Goal: Task Accomplishment & Management: Use online tool/utility

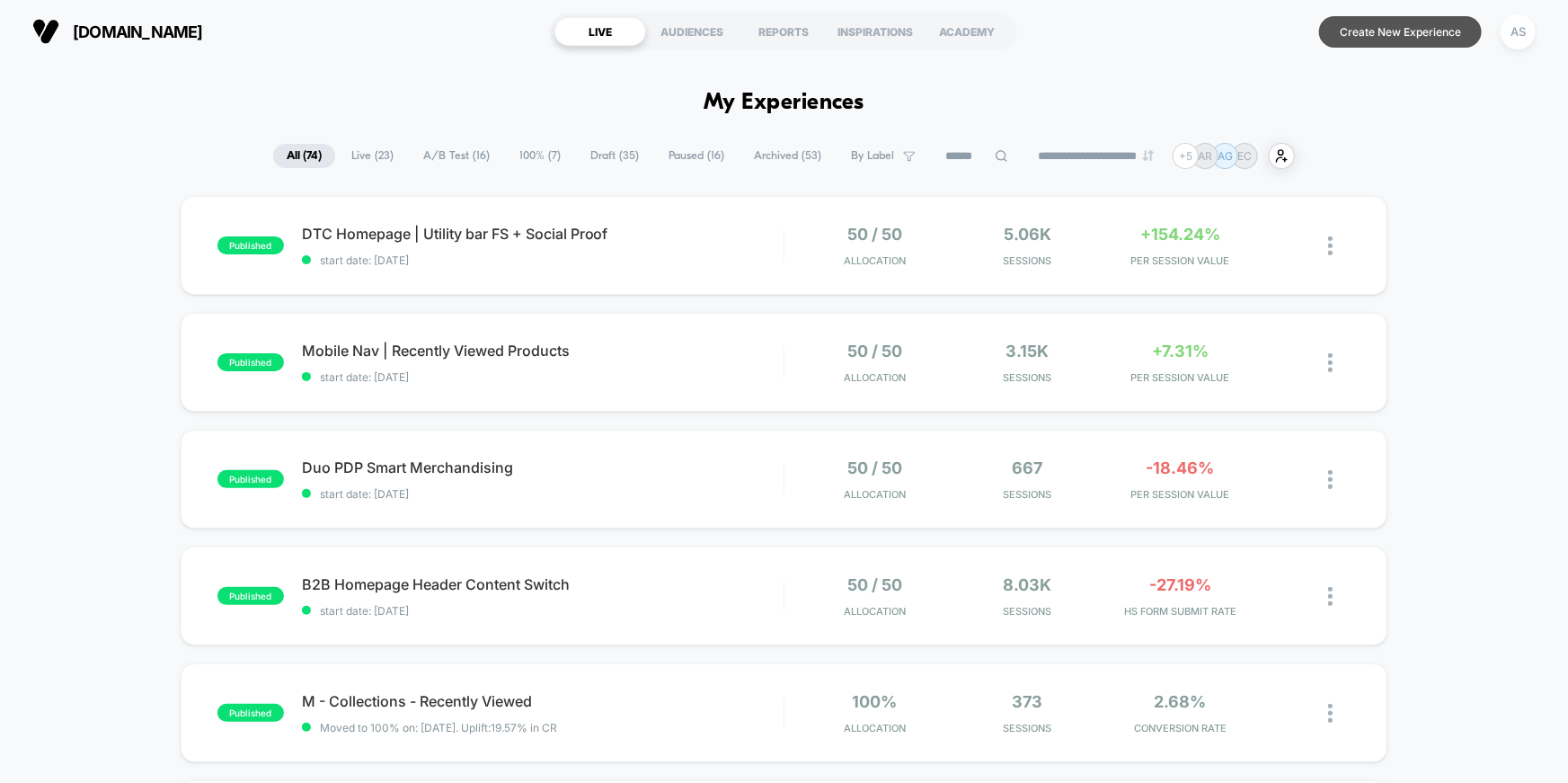
click at [1388, 33] on button "Create New Experience" at bounding box center [1400, 32] width 163 height 32
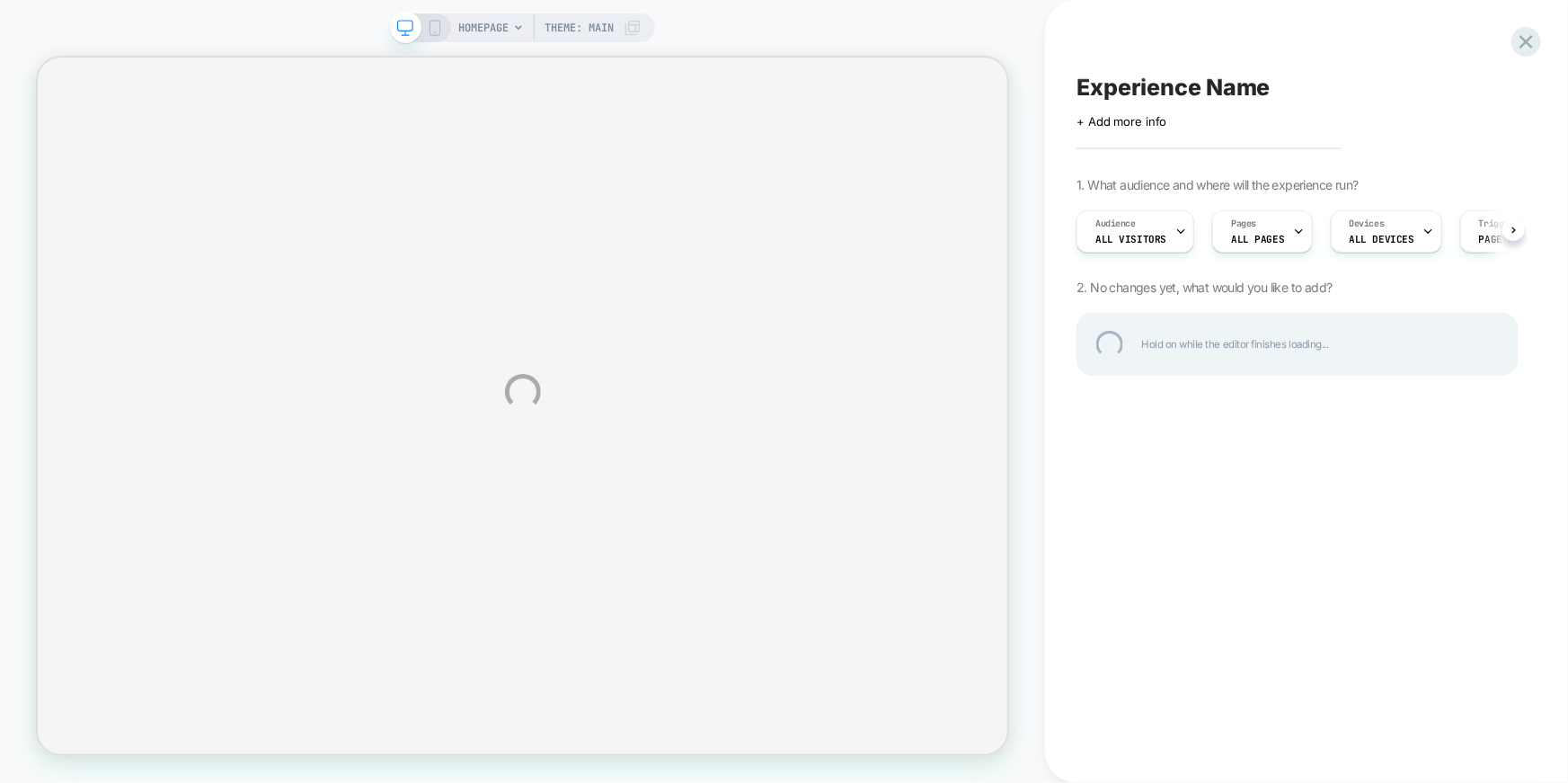
click at [1195, 87] on div "Experience Name" at bounding box center [1298, 87] width 442 height 27
click at [1102, 86] on textarea at bounding box center [1089, 88] width 25 height 28
type textarea "**********"
click at [1371, 85] on div "**********" at bounding box center [1298, 88] width 442 height 28
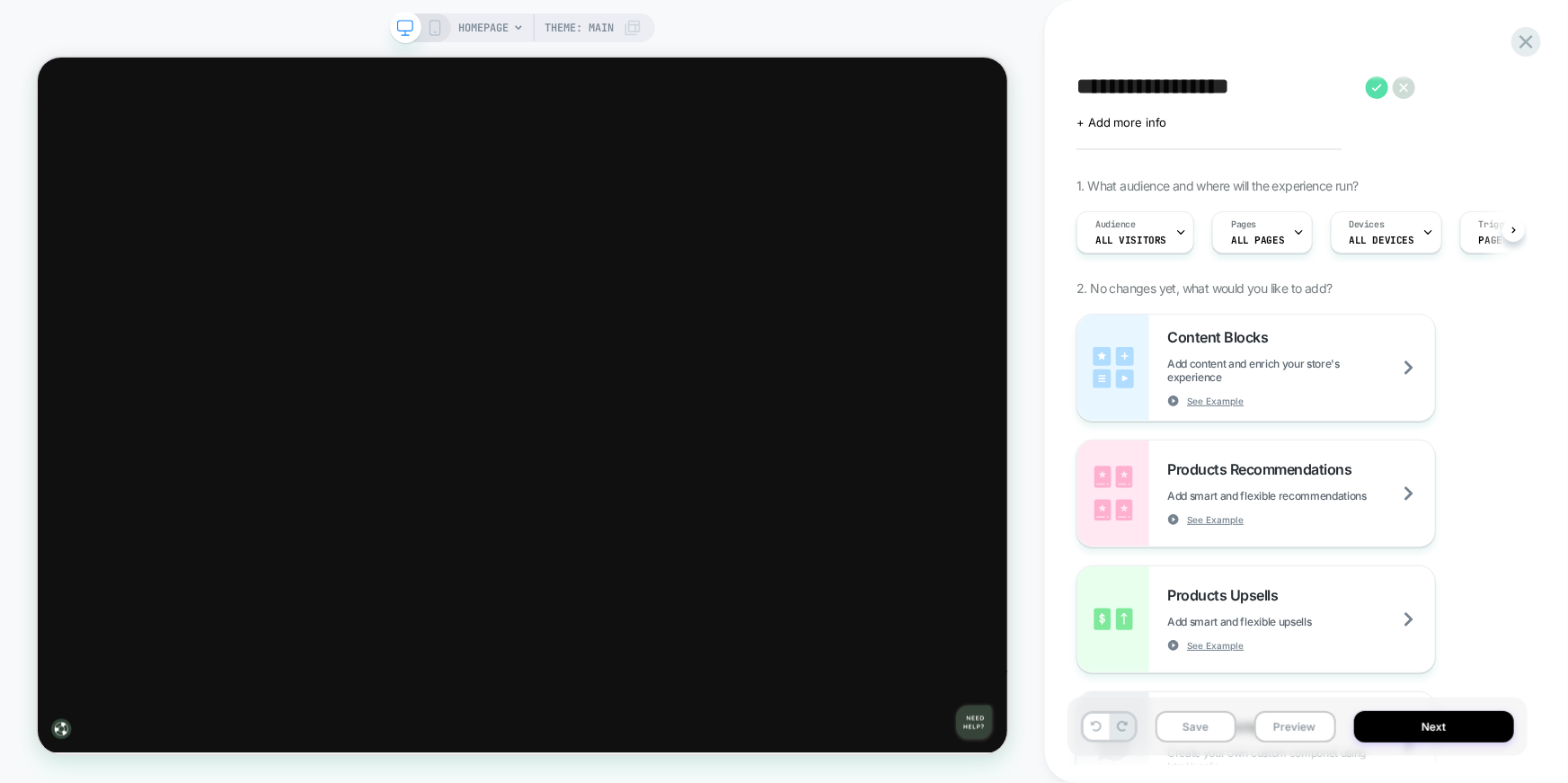
click at [1376, 88] on icon at bounding box center [1377, 88] width 23 height 23
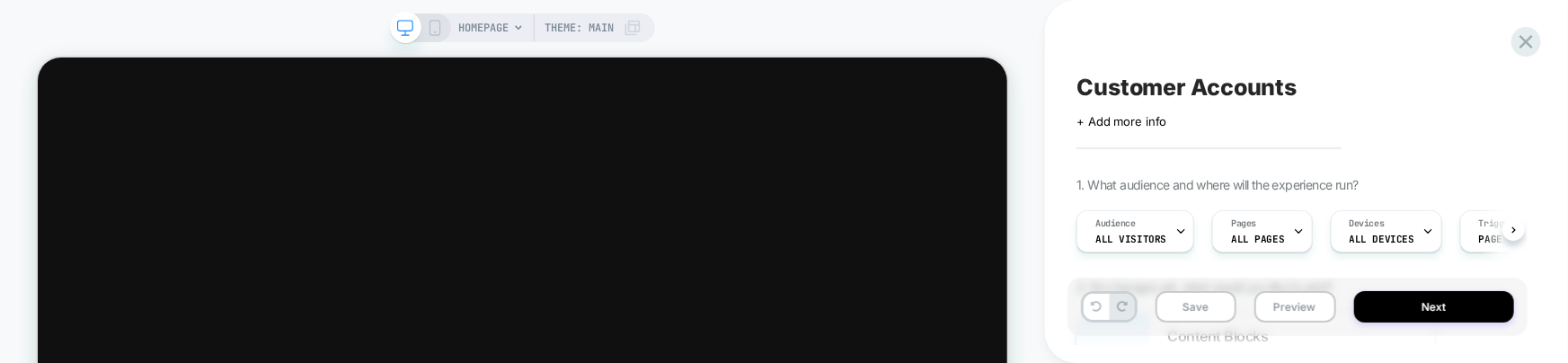
click at [528, 31] on div "HOMEPAGE Theme: MAIN" at bounding box center [550, 28] width 184 height 29
click at [589, 29] on span "Theme: MAIN" at bounding box center [579, 28] width 69 height 29
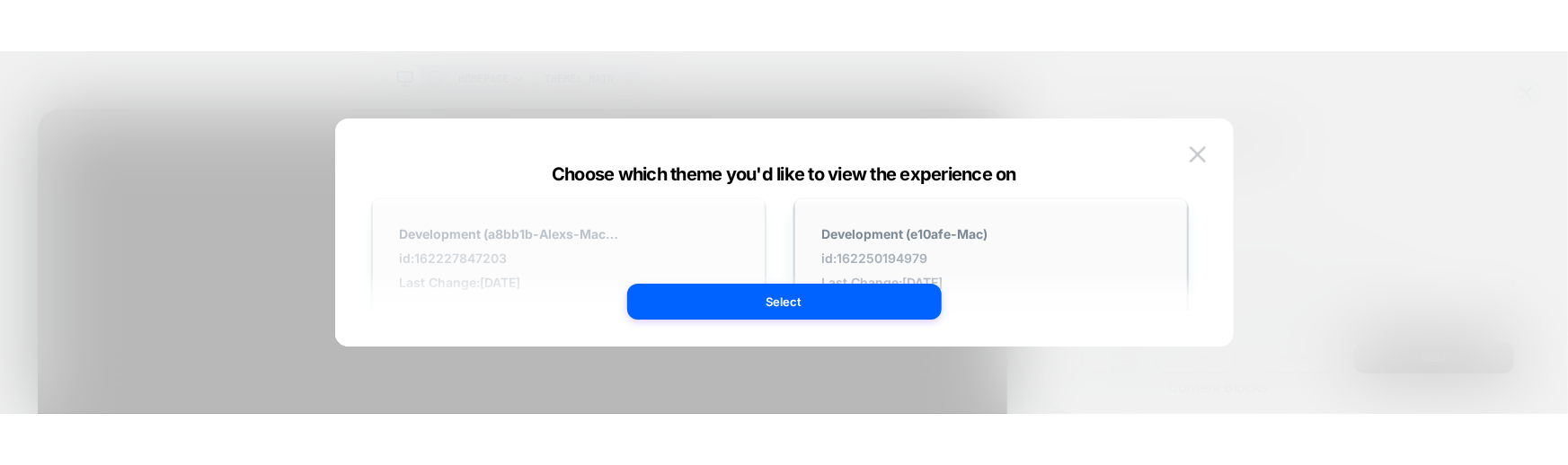
scroll to position [31, 0]
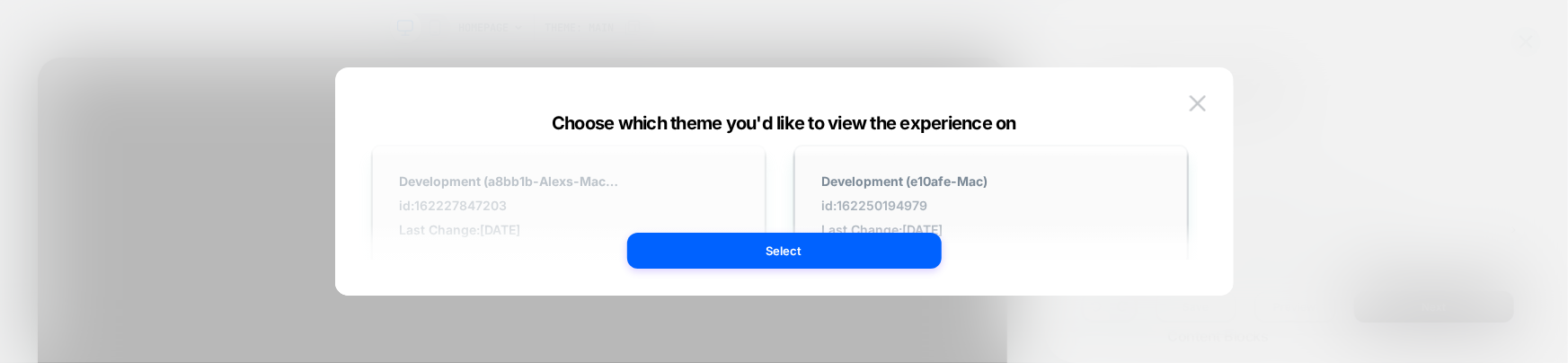
click at [636, 171] on div "Development (a8bb1b-Alexs-Mac-mini) id: 162227847203 Last Change: [DATE]" at bounding box center [569, 205] width 395 height 122
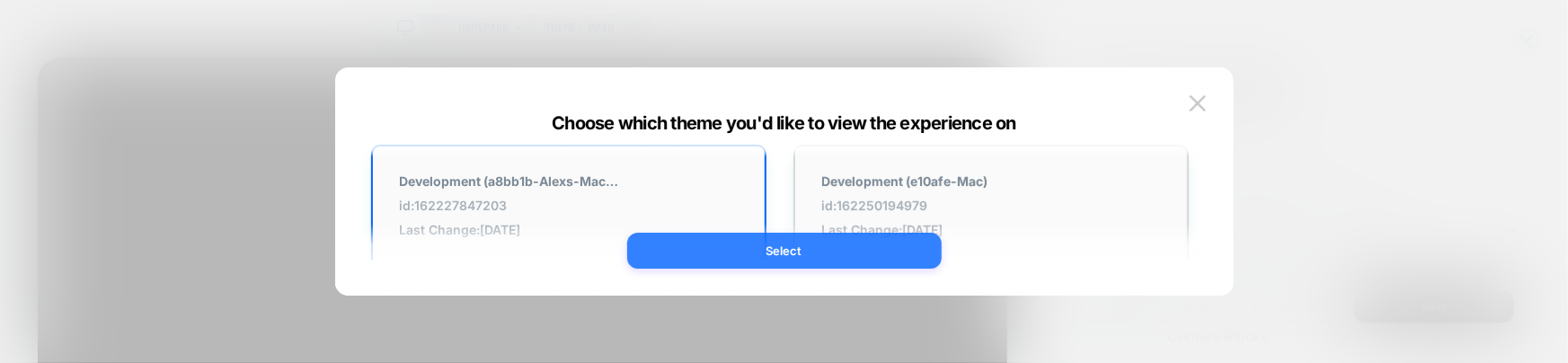
click at [732, 245] on button "Select" at bounding box center [784, 250] width 314 height 36
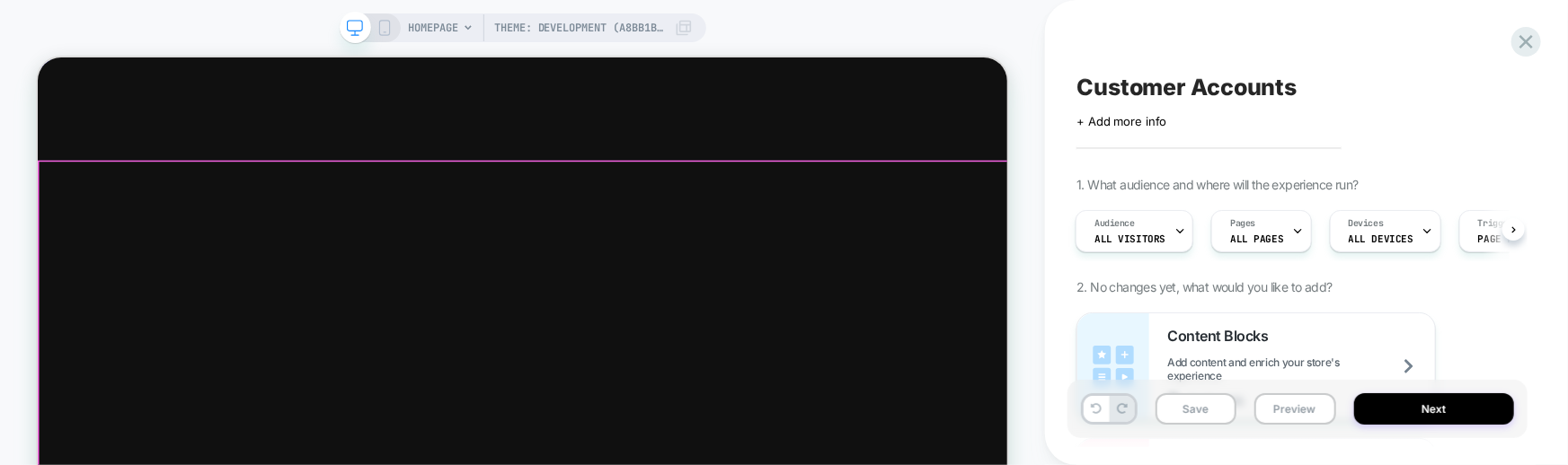
scroll to position [0, 0]
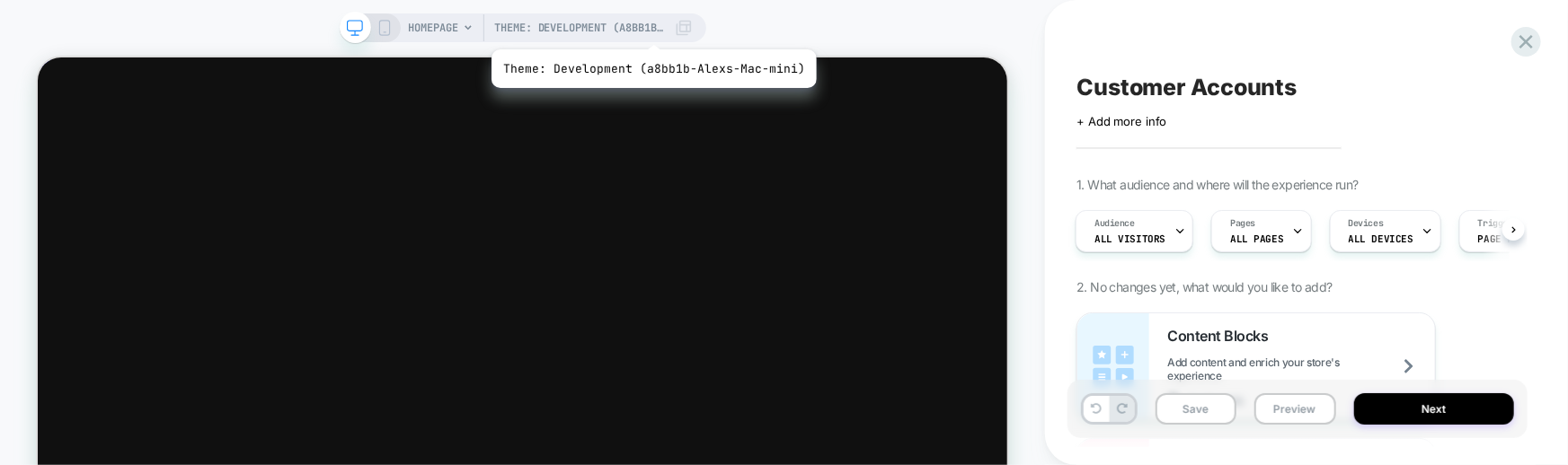
click at [651, 27] on span "Theme: Development (a8bb1b-Alexs-Mac-mini)" at bounding box center [579, 28] width 171 height 29
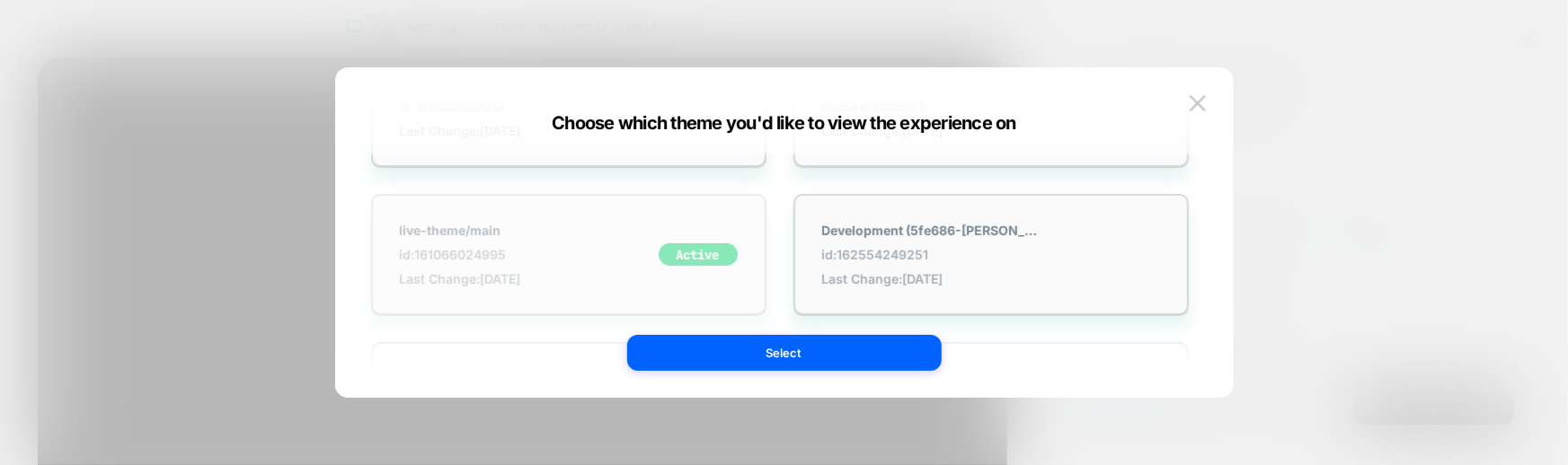
scroll to position [275, 0]
click at [623, 242] on div "live-theme/main id: 161066024995 Last Change: [DATE] Active" at bounding box center [569, 256] width 395 height 122
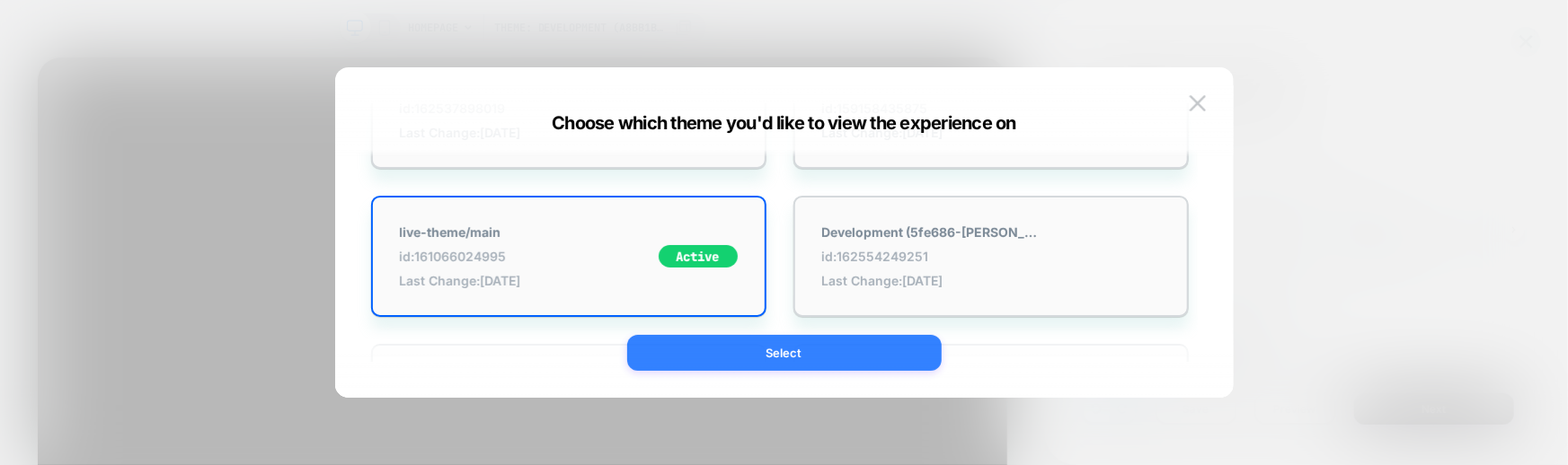
click at [768, 347] on button "Select" at bounding box center [784, 353] width 314 height 36
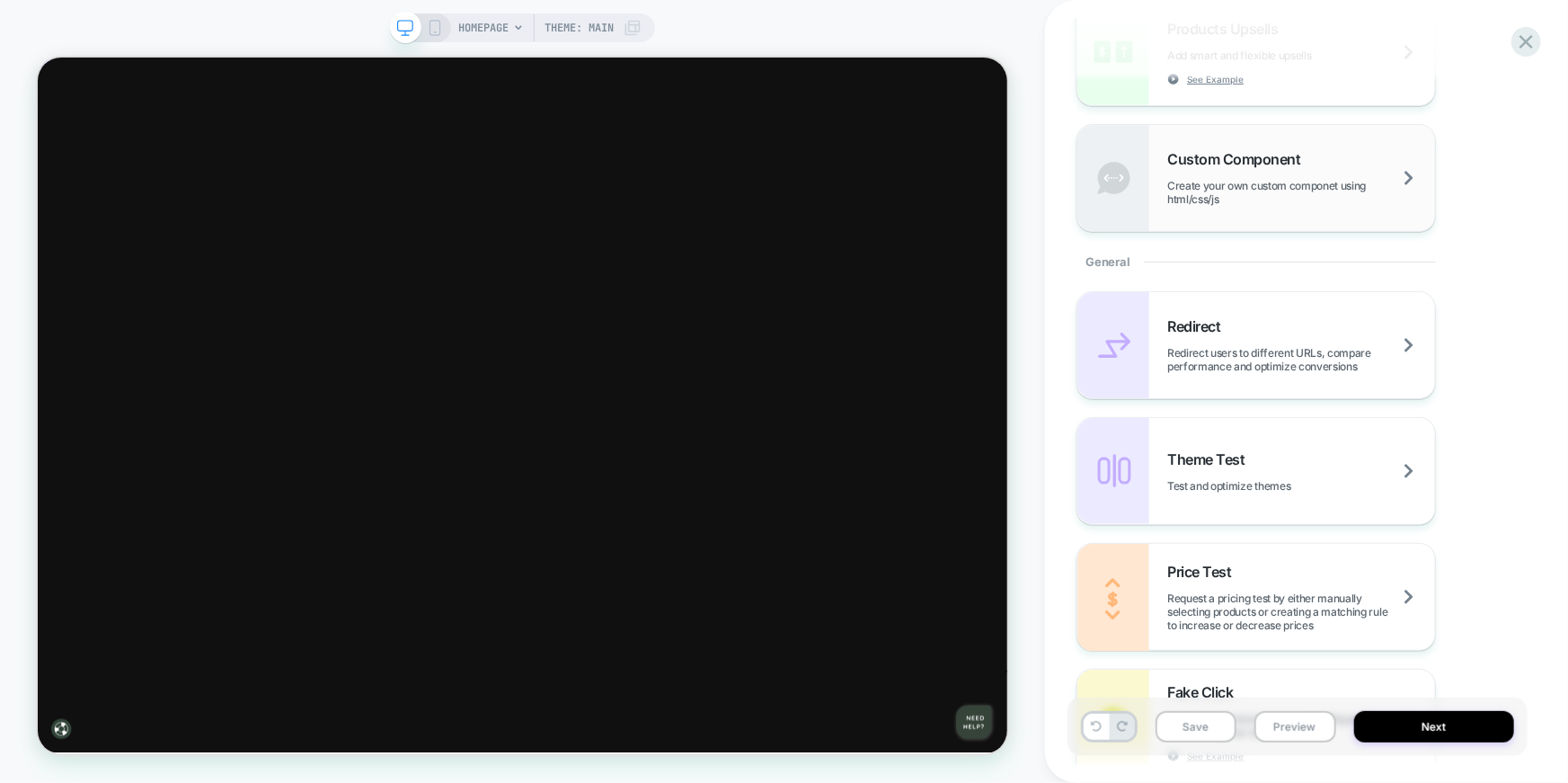
scroll to position [583, 0]
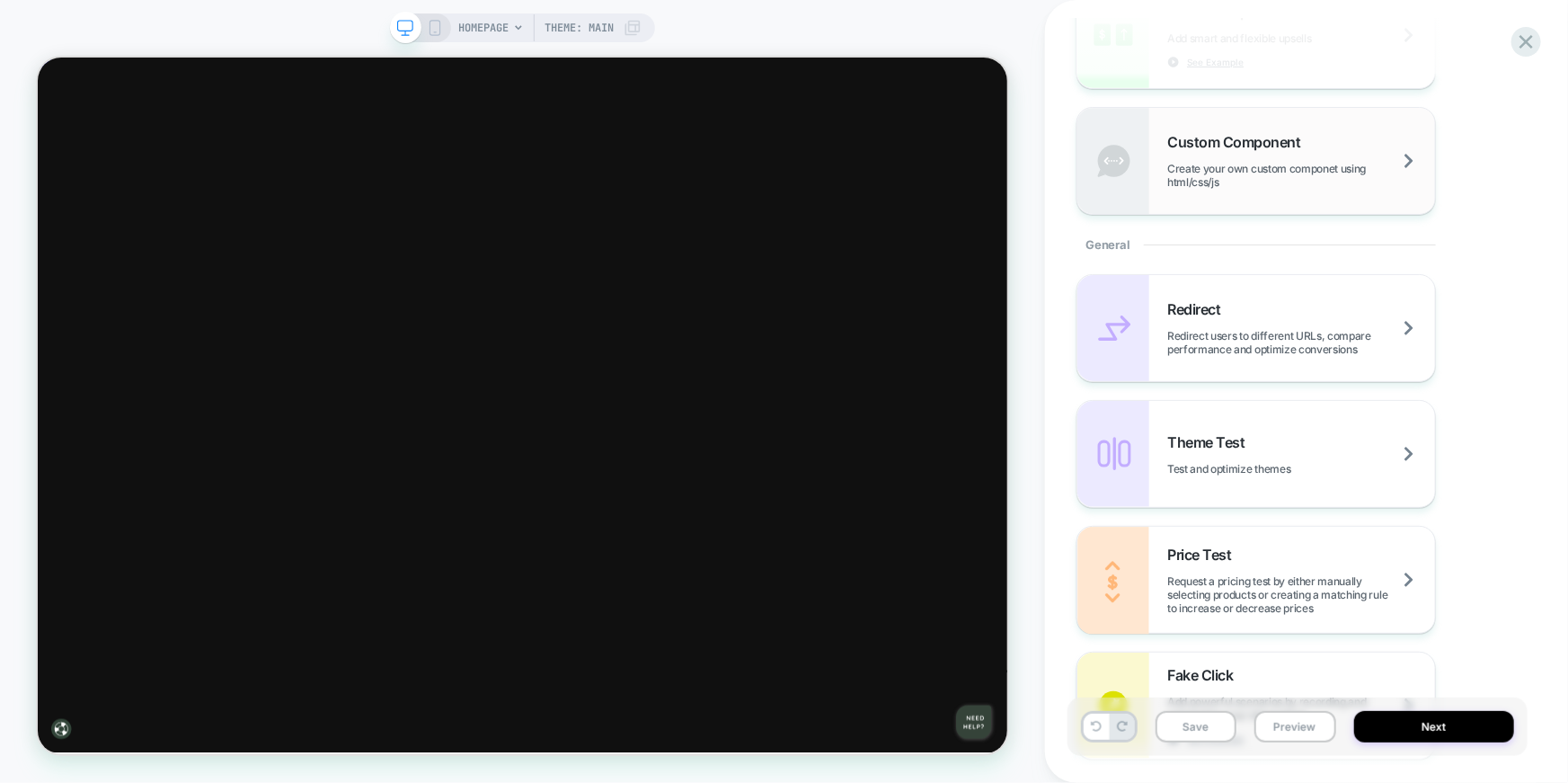
click at [1273, 165] on span "Create your own custom componet using html/css/js" at bounding box center [1302, 175] width 267 height 27
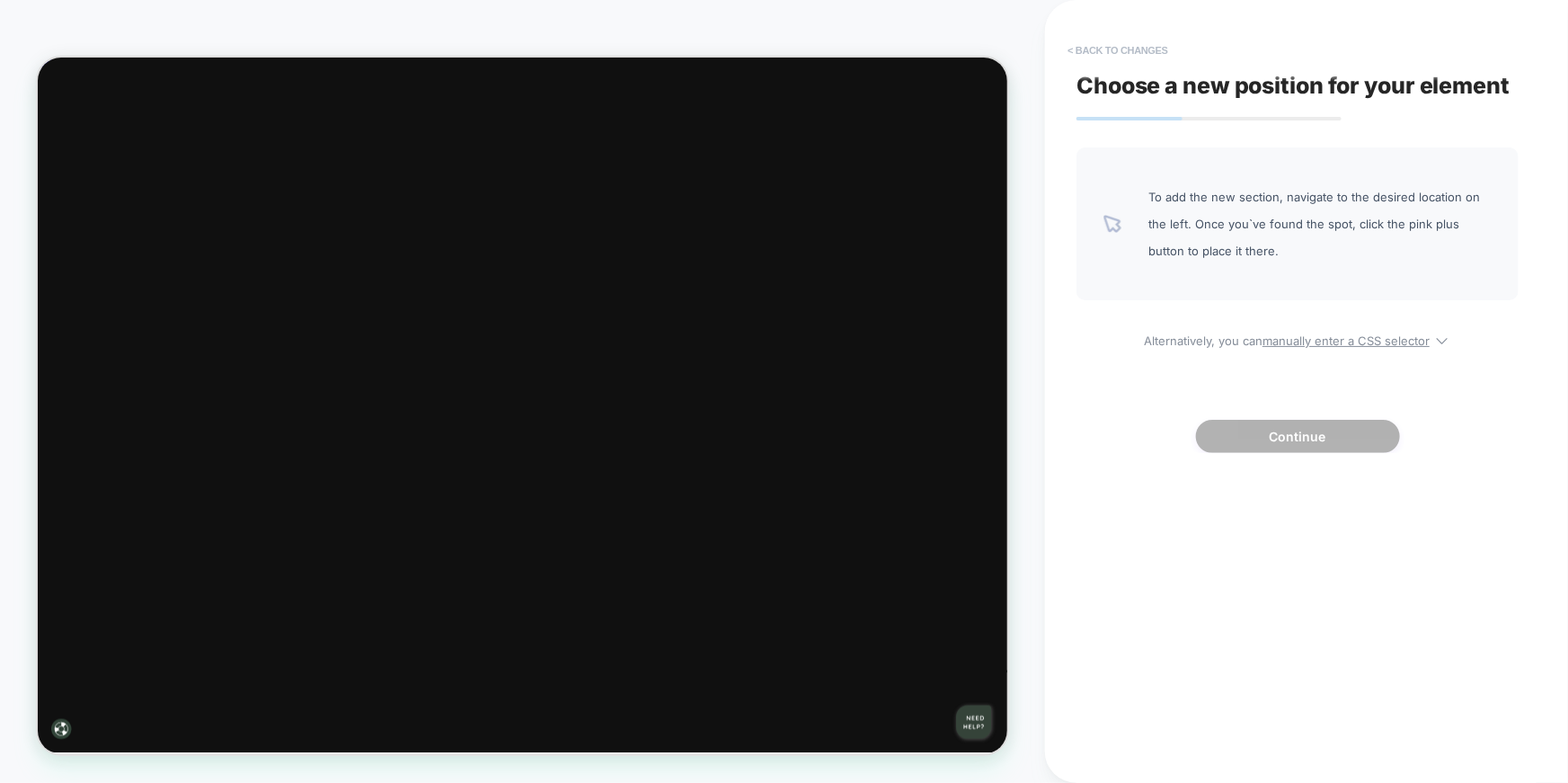
click at [1124, 46] on button "< Back to changes" at bounding box center [1118, 50] width 119 height 29
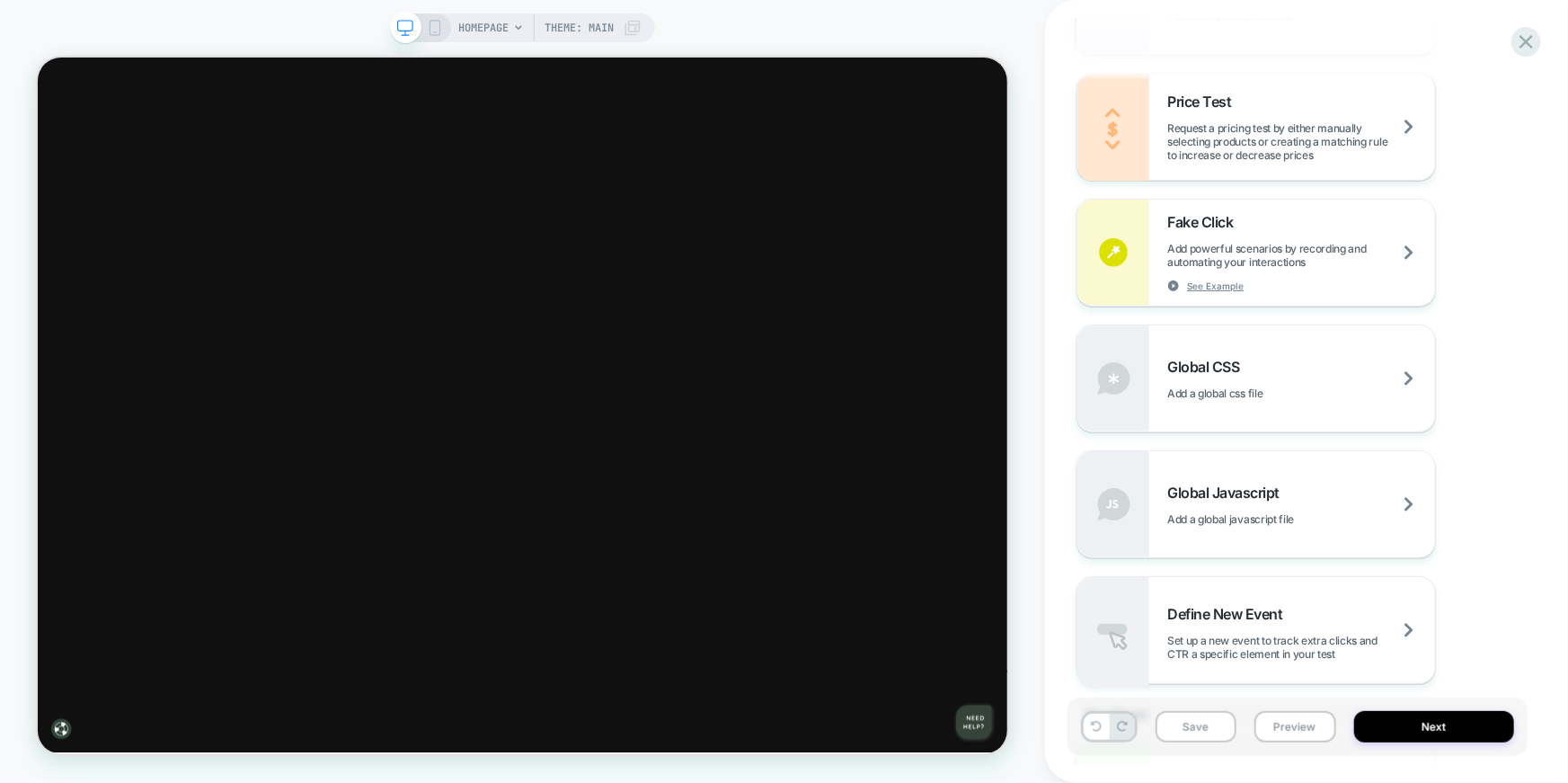
scroll to position [1053, 0]
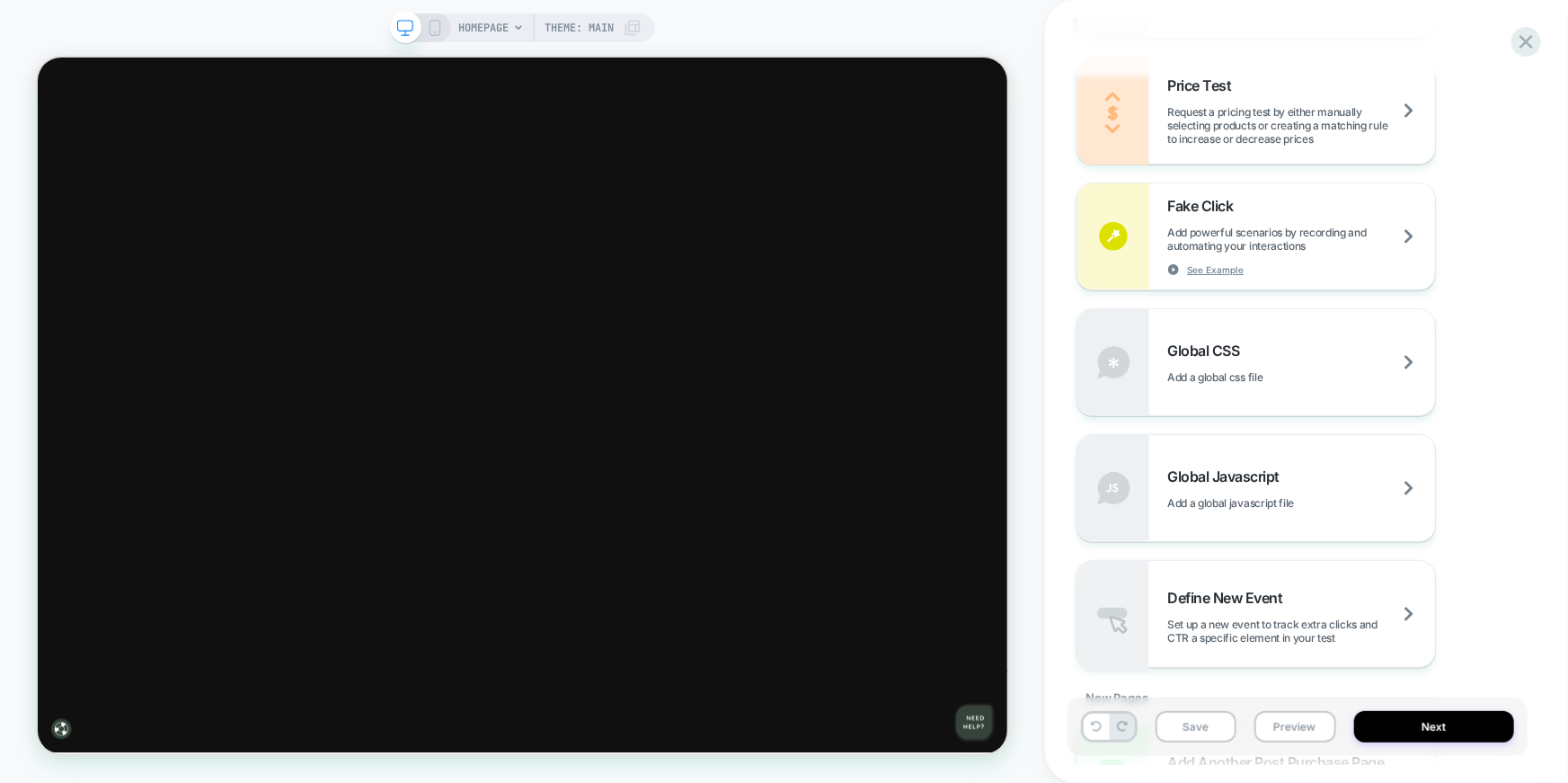
click at [1274, 473] on span "Global Javascript" at bounding box center [1229, 476] width 122 height 18
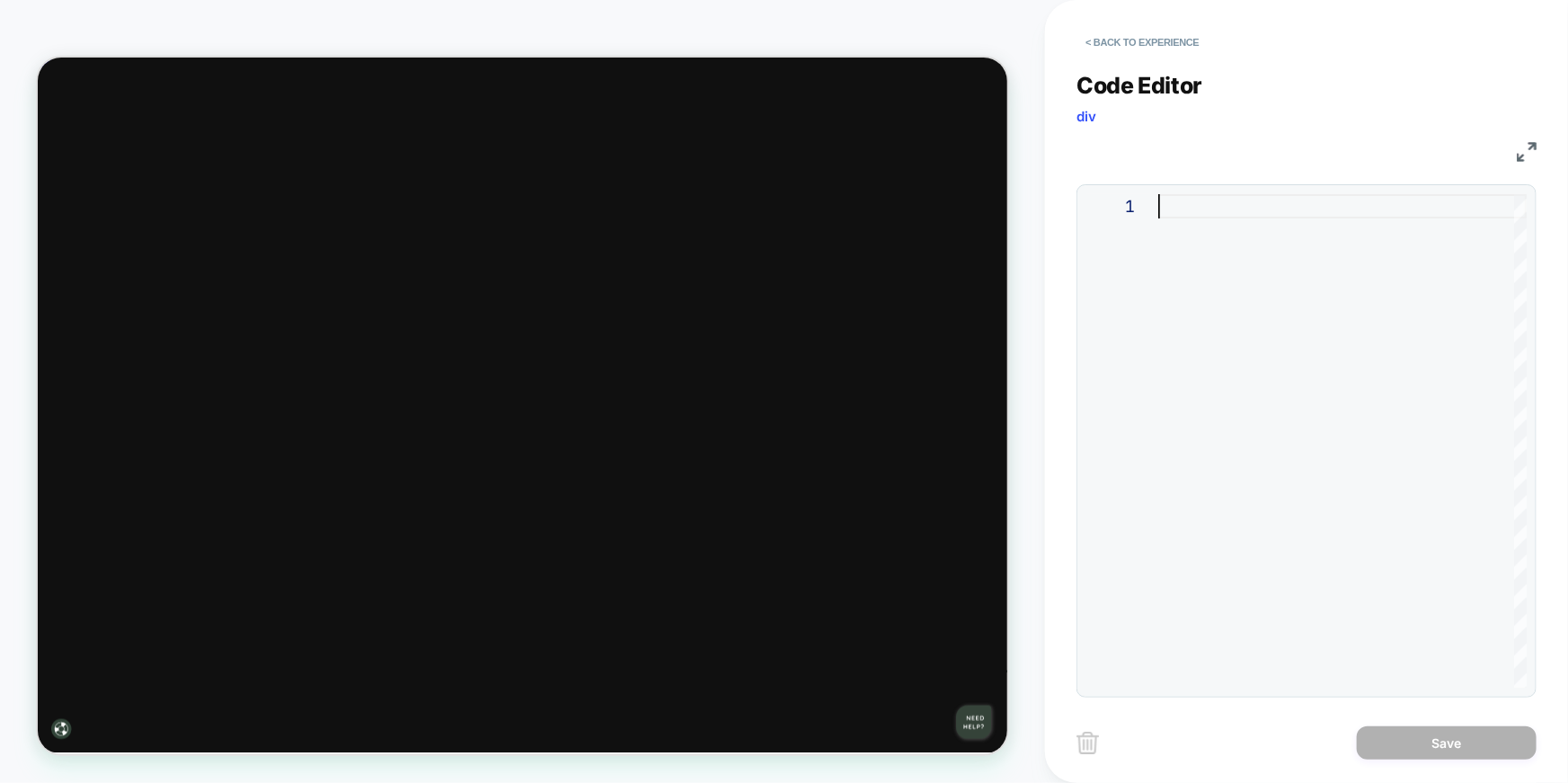
click at [1290, 264] on div at bounding box center [1342, 441] width 368 height 493
click at [1534, 142] on img at bounding box center [1527, 152] width 20 height 20
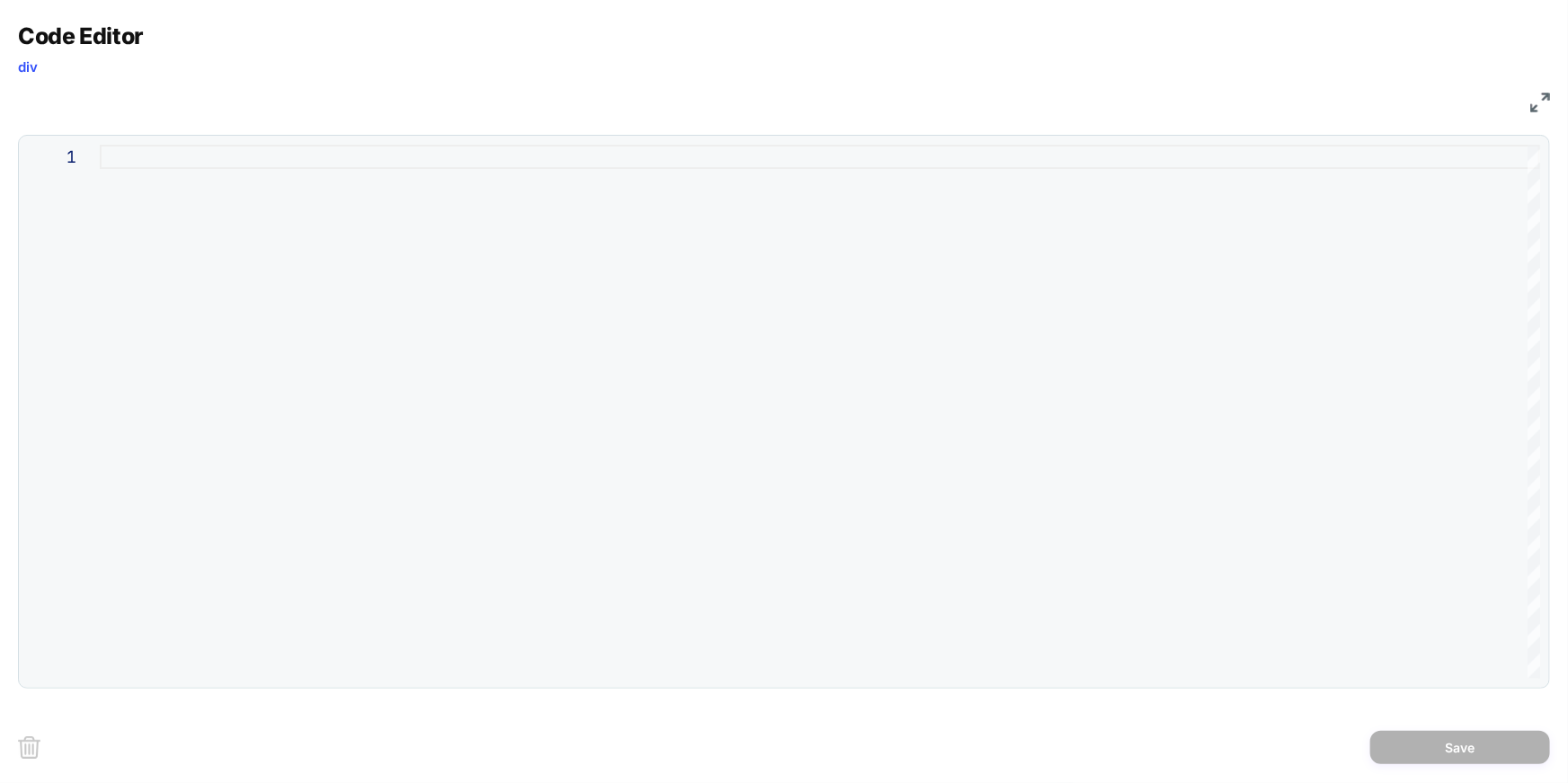
click at [944, 281] on div at bounding box center [819, 411] width 1440 height 534
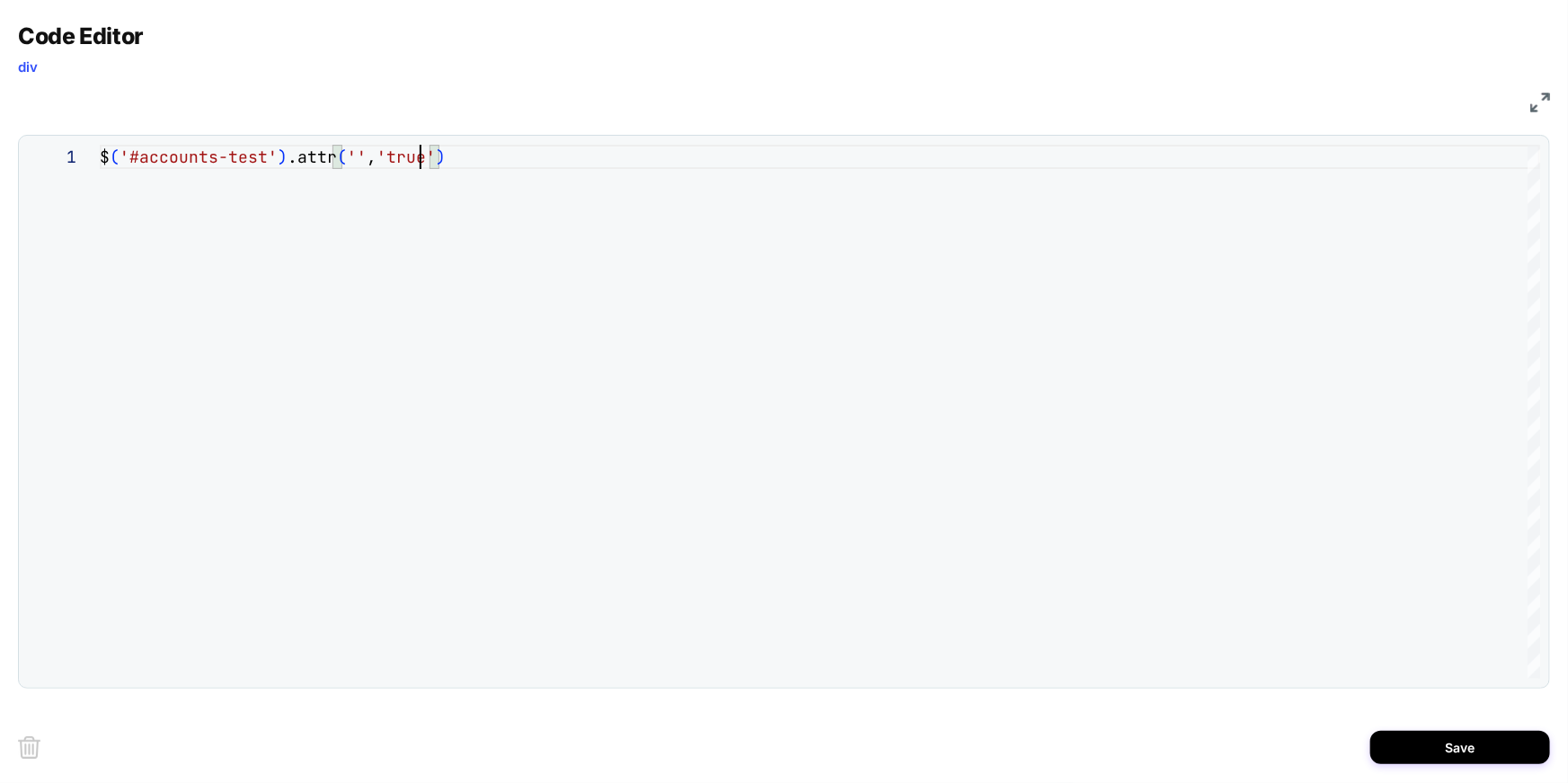
scroll to position [0, 320]
click at [353, 155] on div "$ ( '#accounts-test' ) .attr ( '' , 'true' )" at bounding box center [819, 411] width 1440 height 534
type textarea "**********"
click at [1489, 744] on button "Save" at bounding box center [1460, 747] width 180 height 33
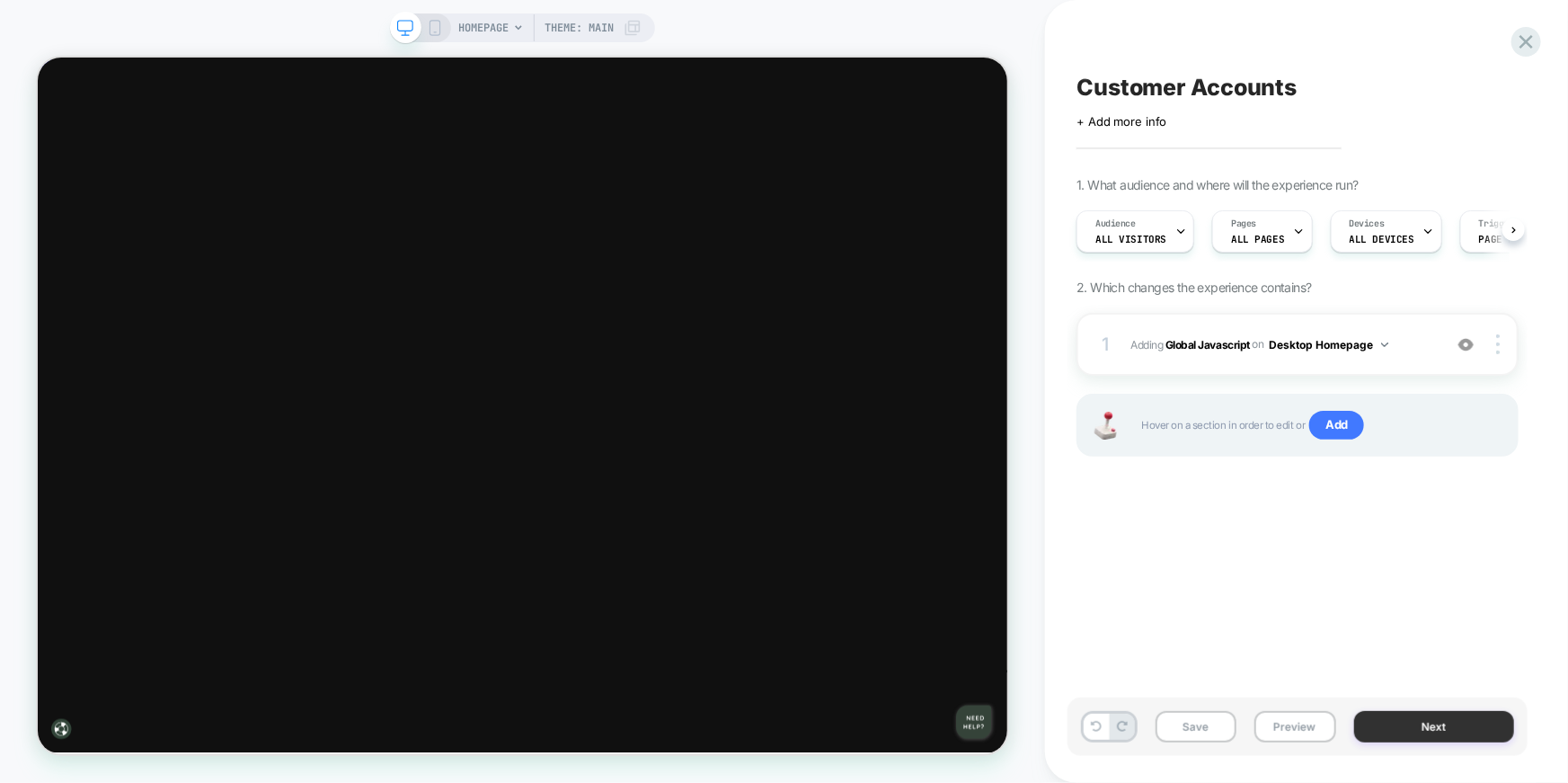
scroll to position [0, 0]
click at [1496, 347] on img at bounding box center [1498, 345] width 4 height 20
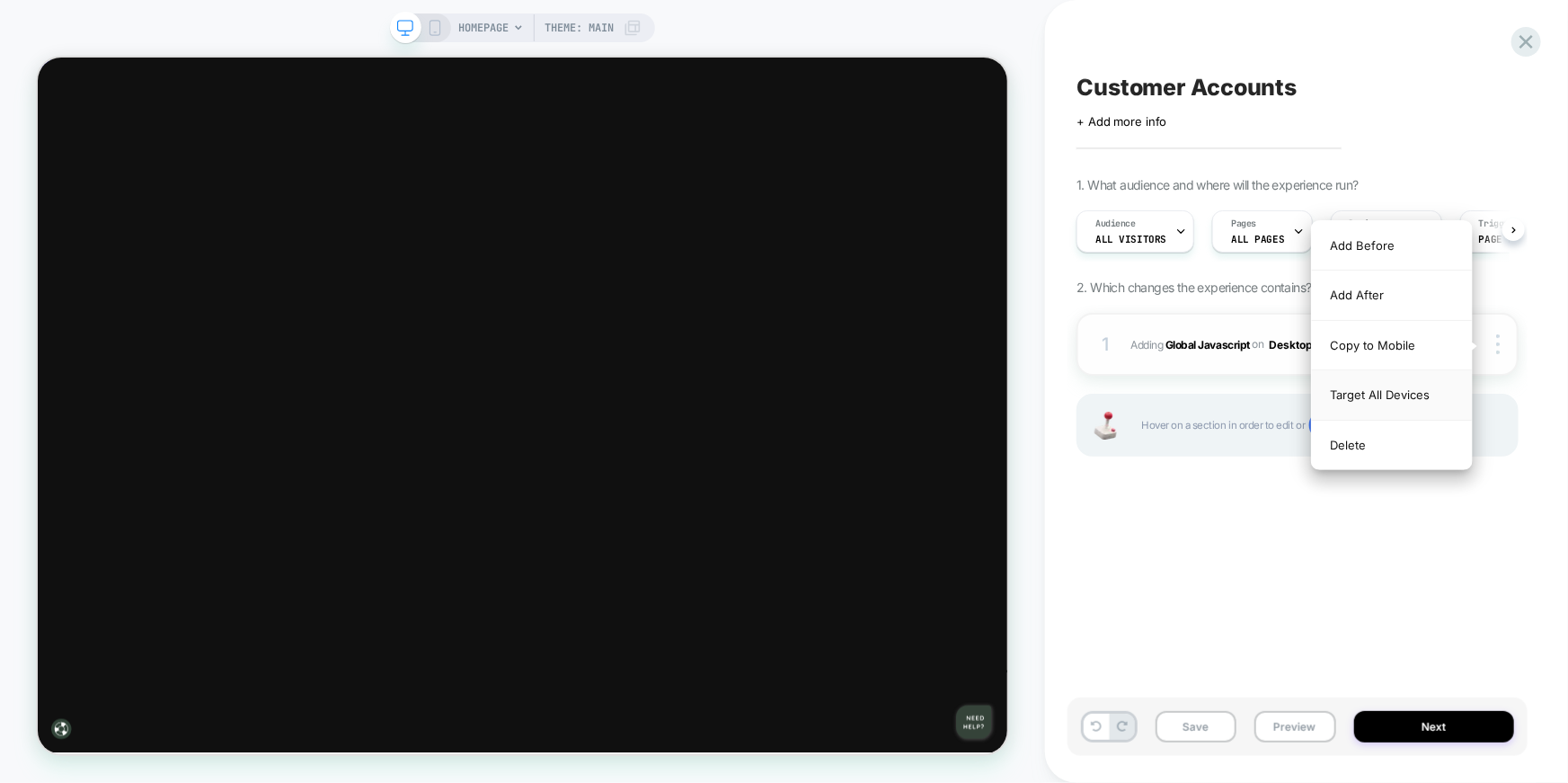
click at [1429, 393] on div "Target All Devices" at bounding box center [1392, 395] width 160 height 50
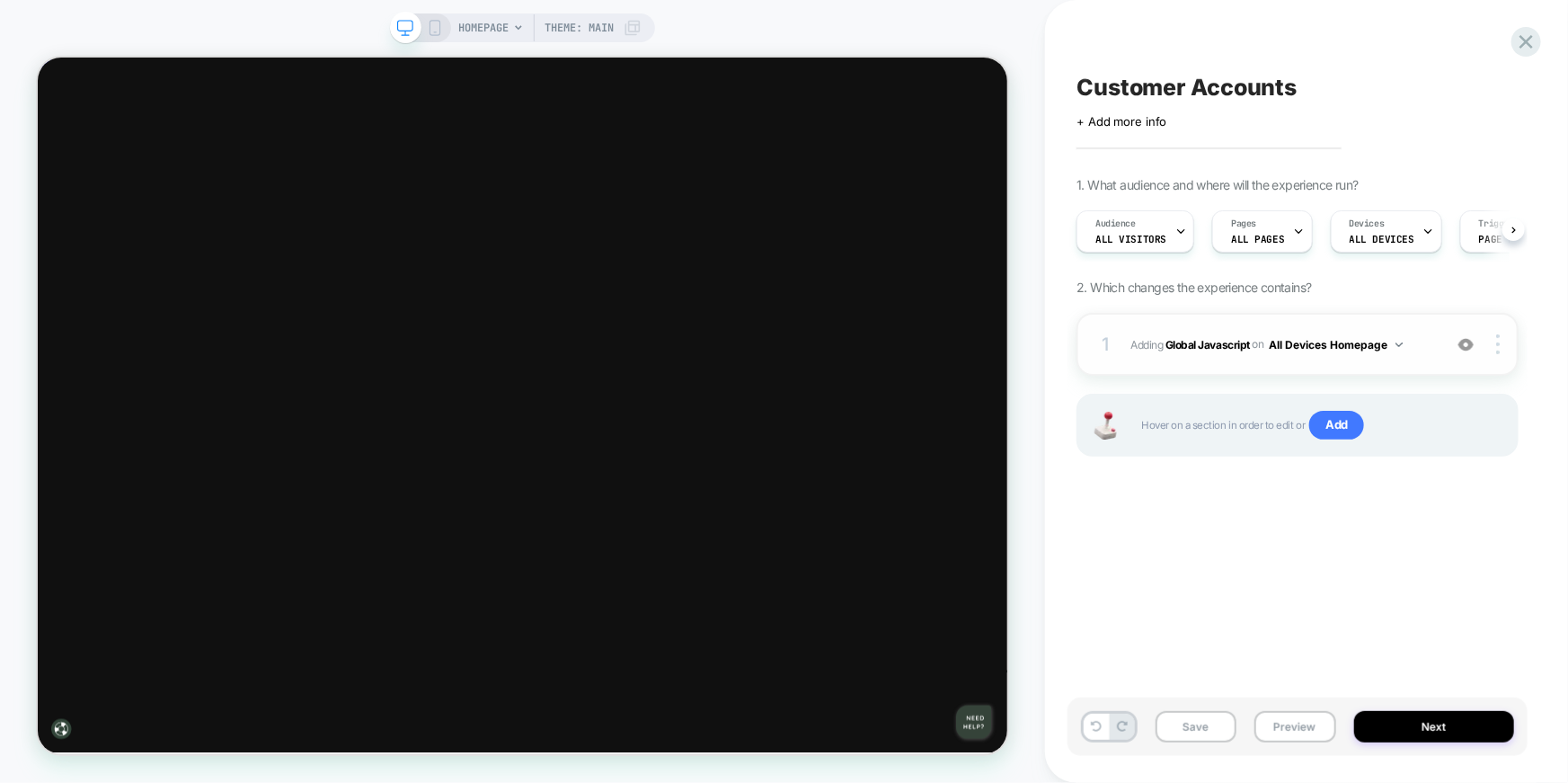
click at [1395, 339] on button "All Devices Homepage" at bounding box center [1335, 345] width 133 height 23
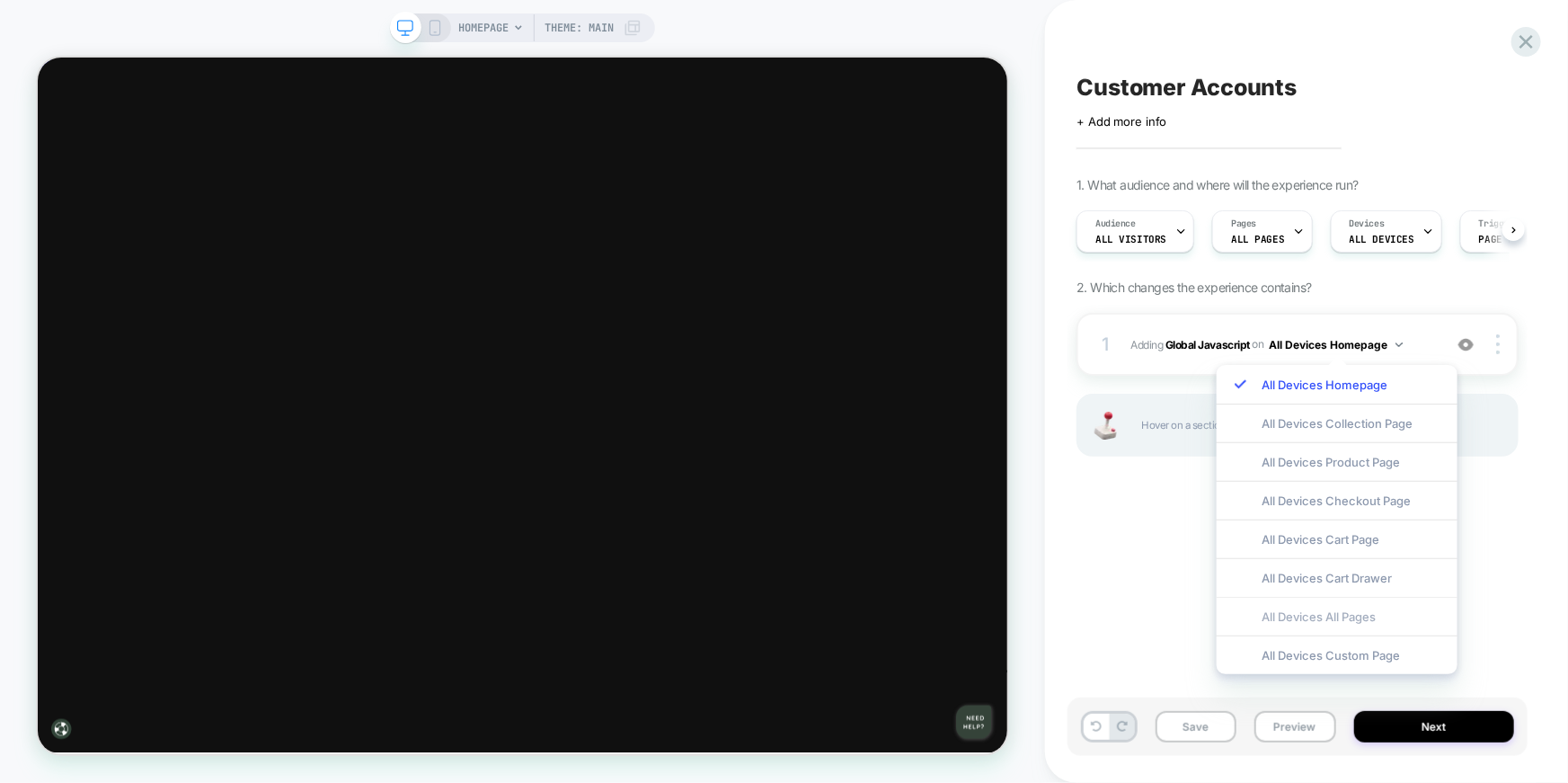
click at [1362, 613] on div "All Devices All Pages" at bounding box center [1336, 616] width 241 height 39
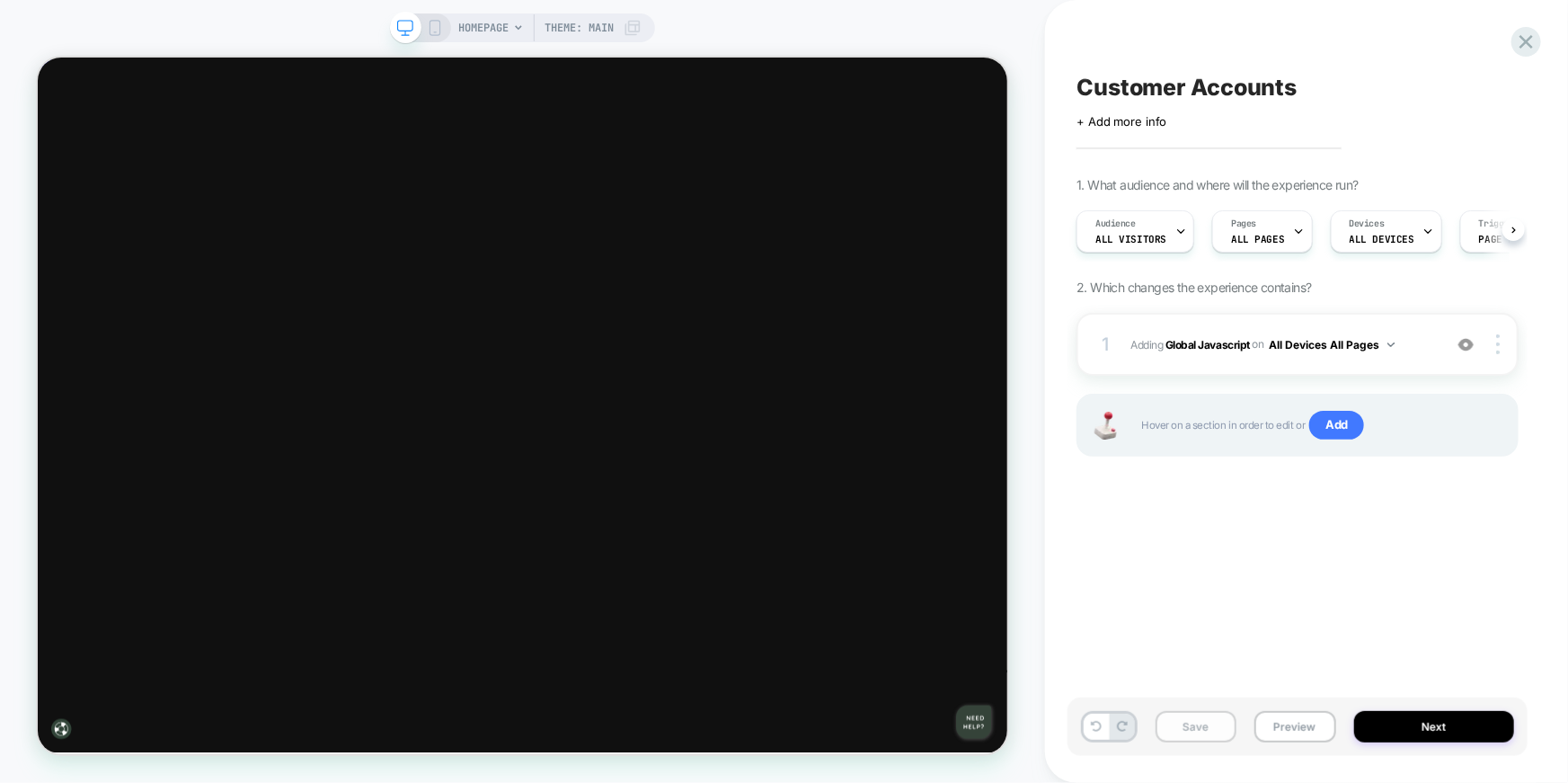
click at [1215, 739] on button "Save" at bounding box center [1196, 727] width 80 height 32
click at [1304, 722] on button "Preview" at bounding box center [1296, 727] width 82 height 32
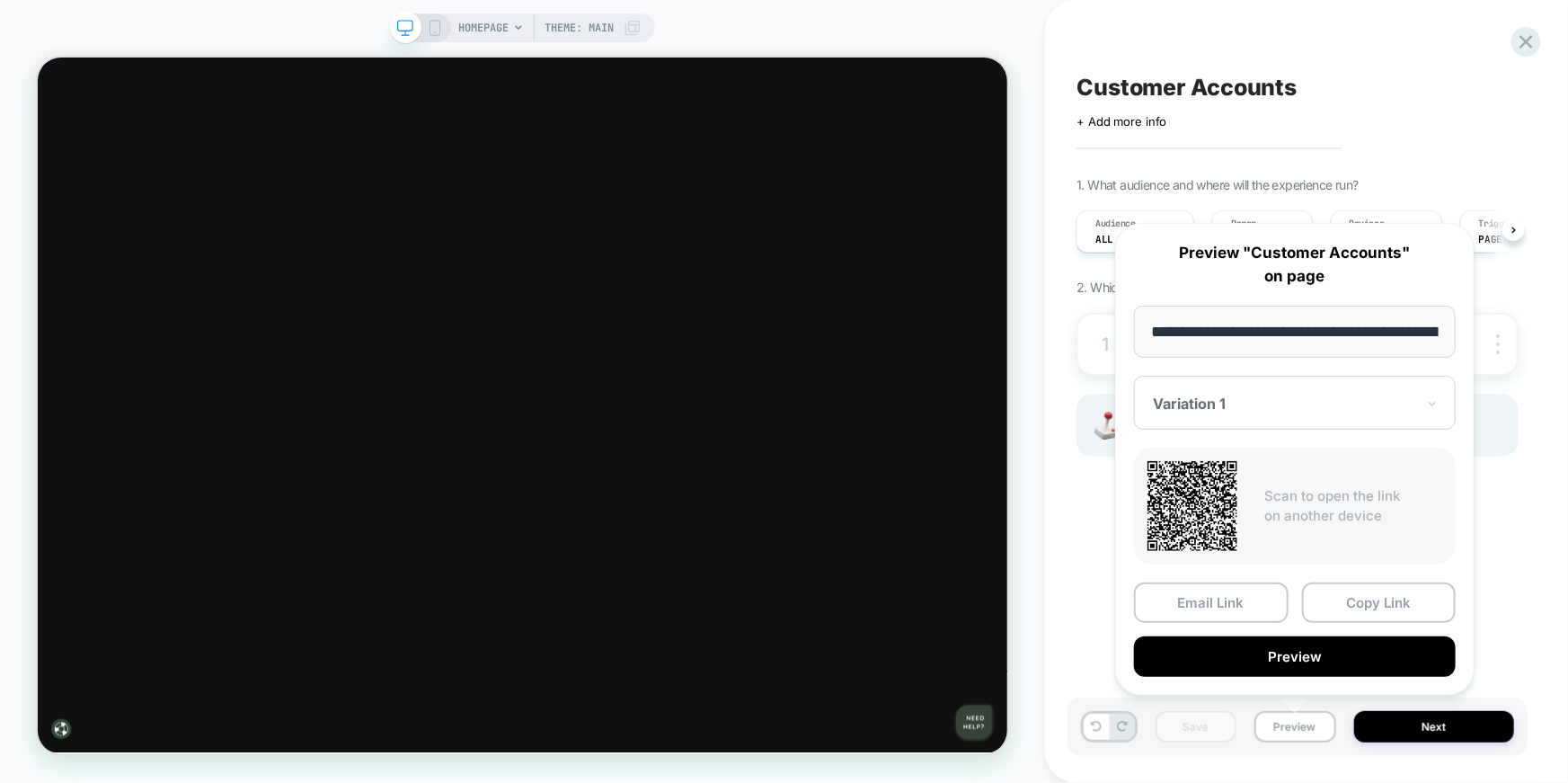
scroll to position [0, 98]
click at [1377, 603] on button "Copy Link" at bounding box center [1379, 603] width 155 height 41
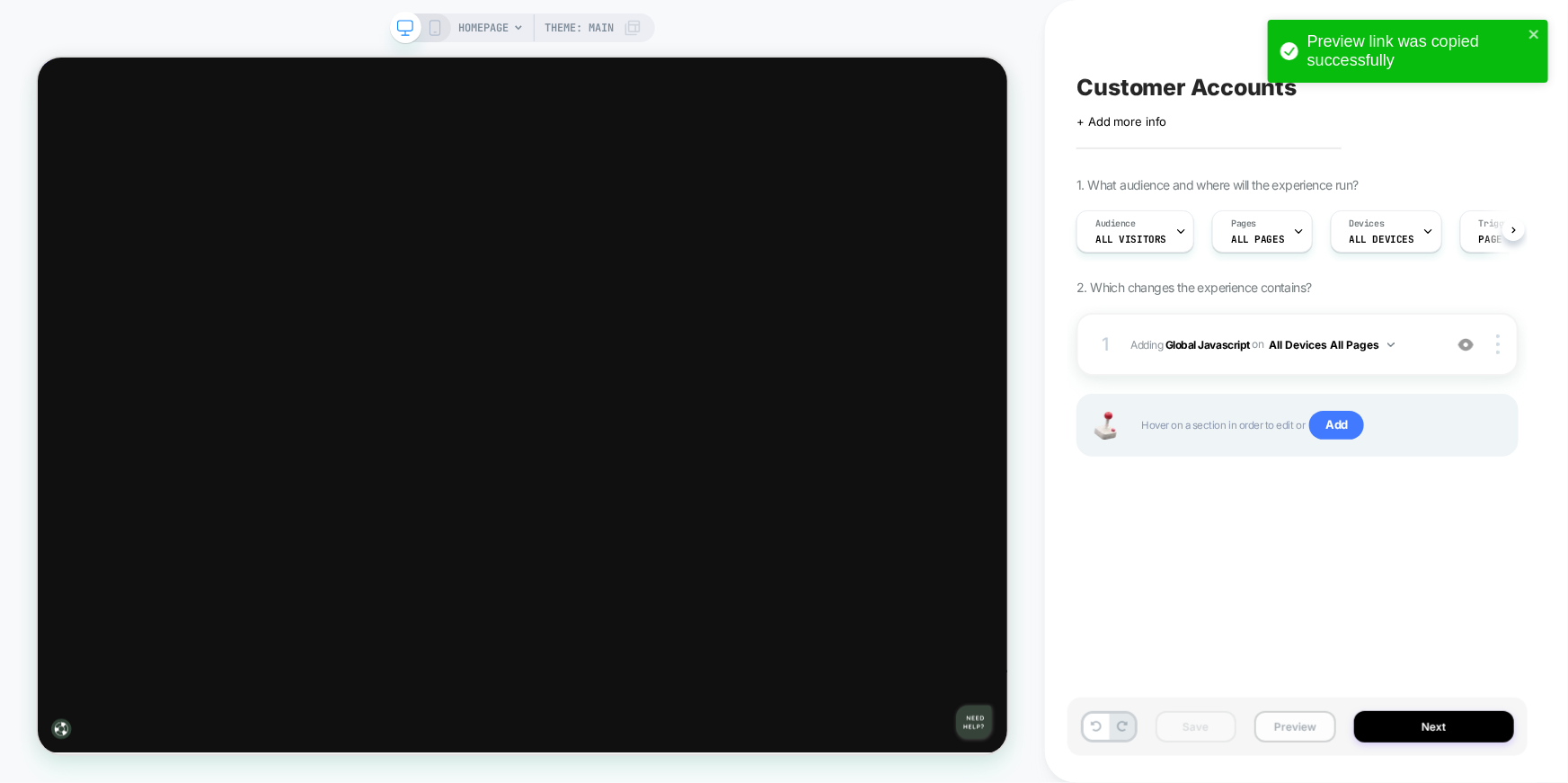
click at [1303, 732] on button "Preview" at bounding box center [1296, 727] width 82 height 32
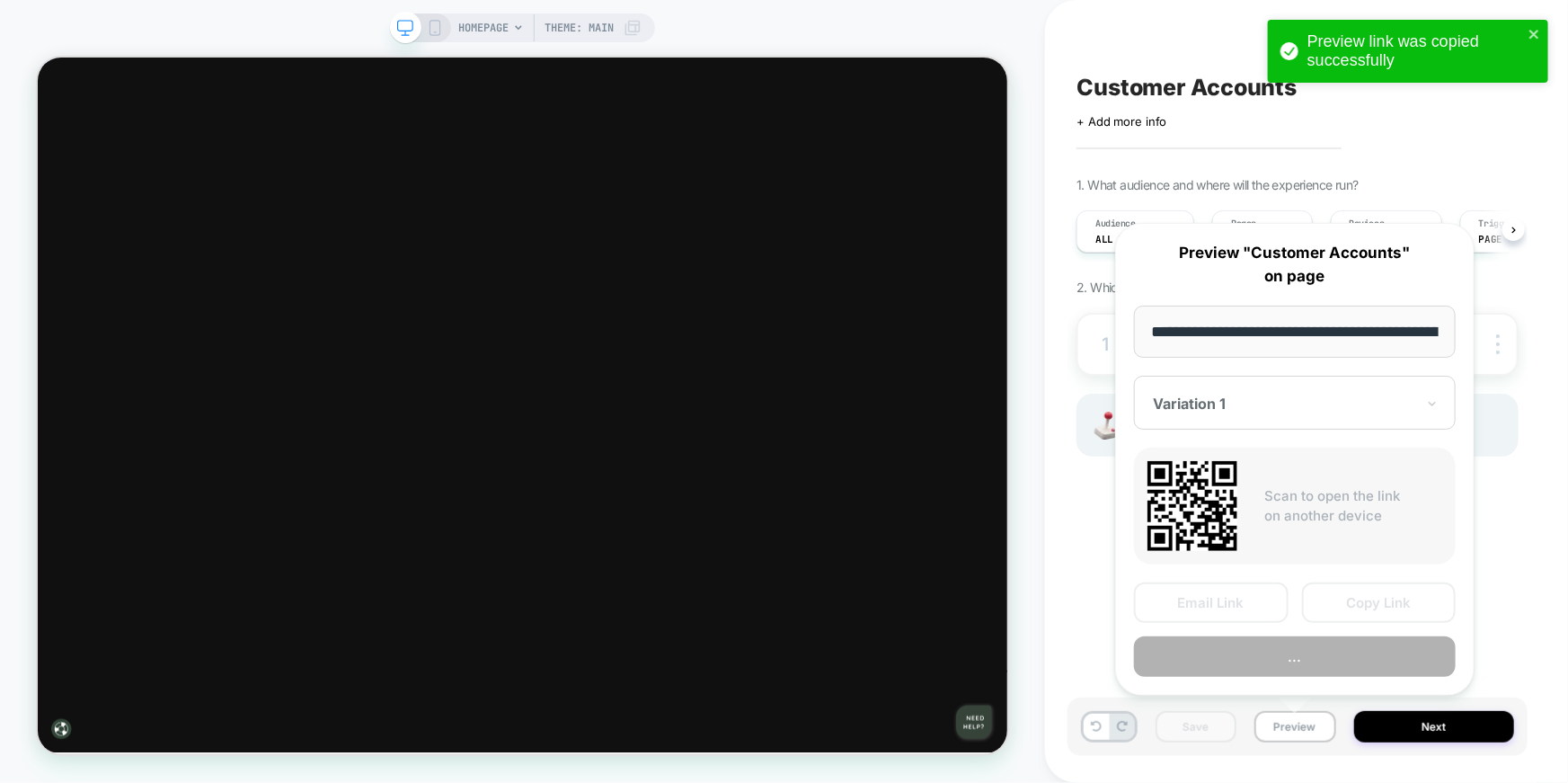
scroll to position [0, 98]
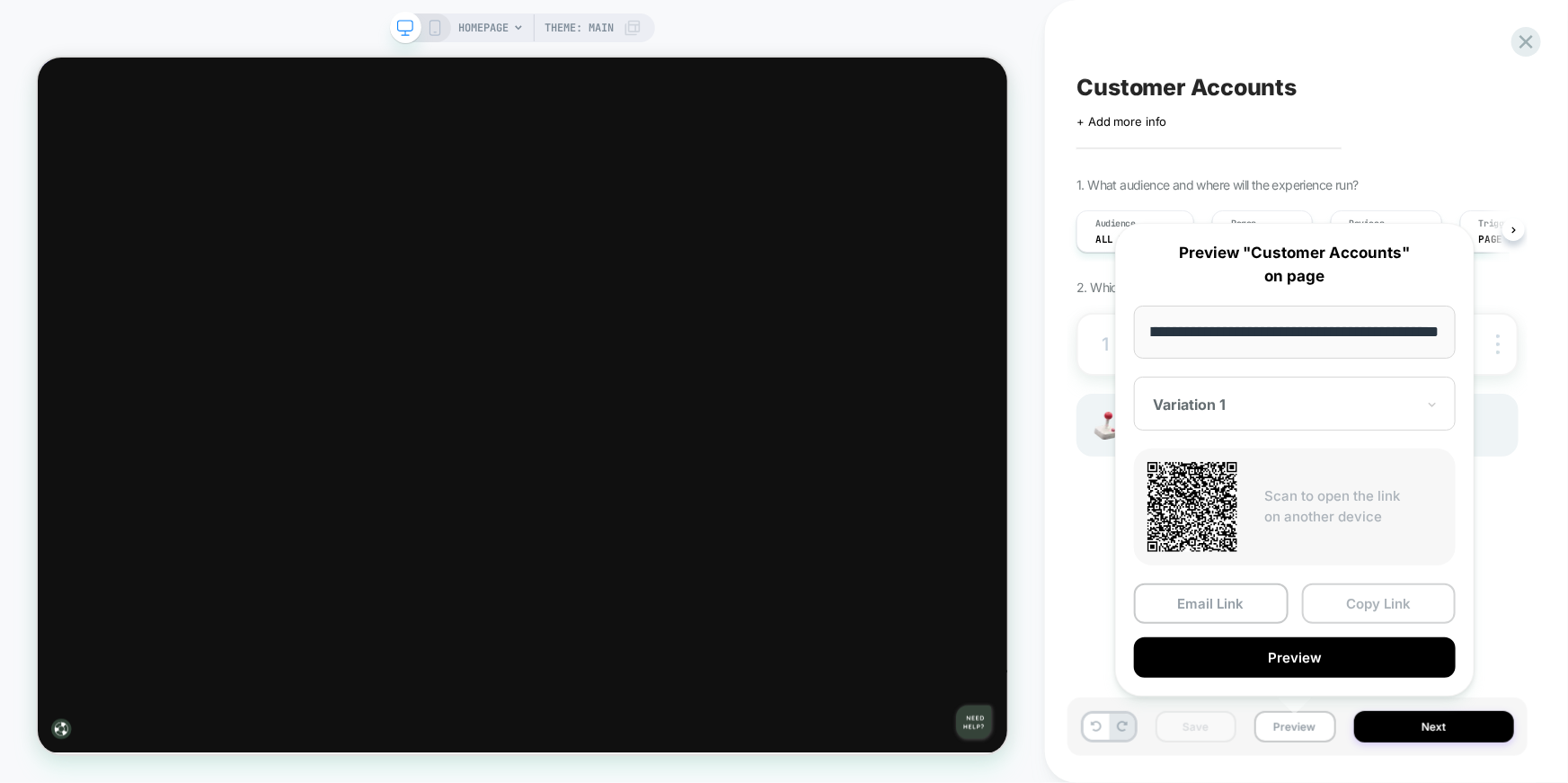
click at [1350, 596] on button "Copy Link" at bounding box center [1379, 603] width 155 height 41
